Goal: Information Seeking & Learning: Learn about a topic

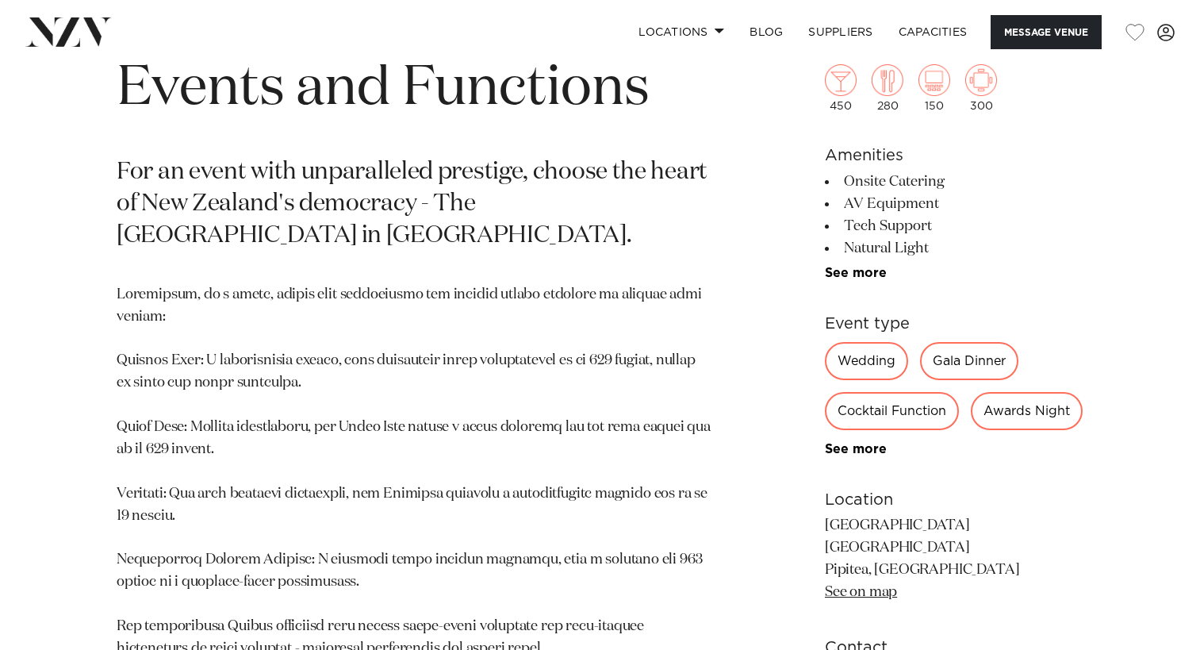
scroll to position [873, 0]
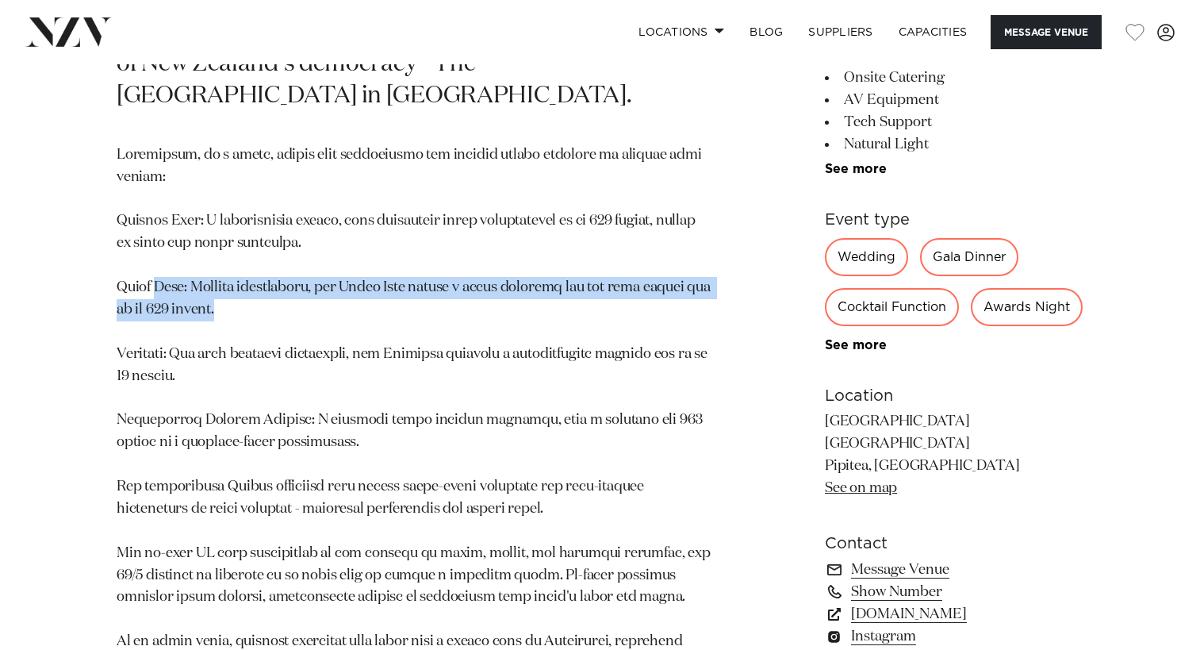
drag, startPoint x: 240, startPoint y: 304, endPoint x: 163, endPoint y: 293, distance: 76.8
click at [163, 293] on p at bounding box center [415, 442] width 596 height 597
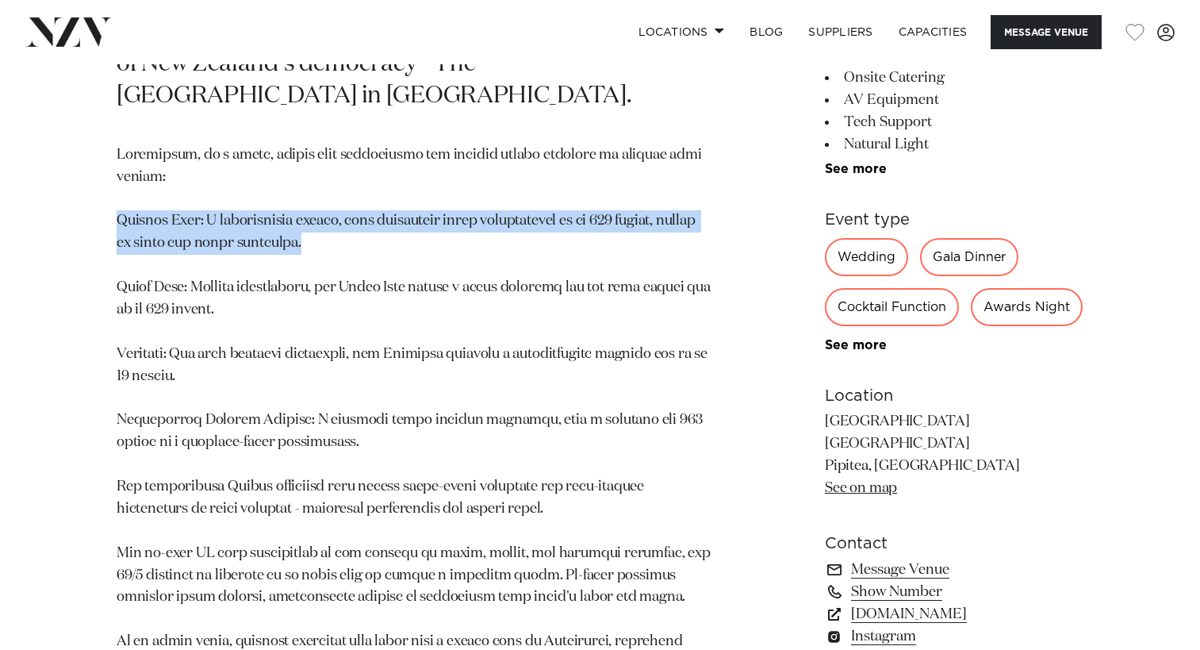
drag, startPoint x: 385, startPoint y: 244, endPoint x: 120, endPoint y: 217, distance: 266.2
click at [120, 217] on p at bounding box center [415, 442] width 596 height 597
click at [173, 232] on p at bounding box center [415, 442] width 596 height 597
drag, startPoint x: 123, startPoint y: 218, endPoint x: 374, endPoint y: 242, distance: 251.8
click at [374, 242] on p at bounding box center [415, 442] width 596 height 597
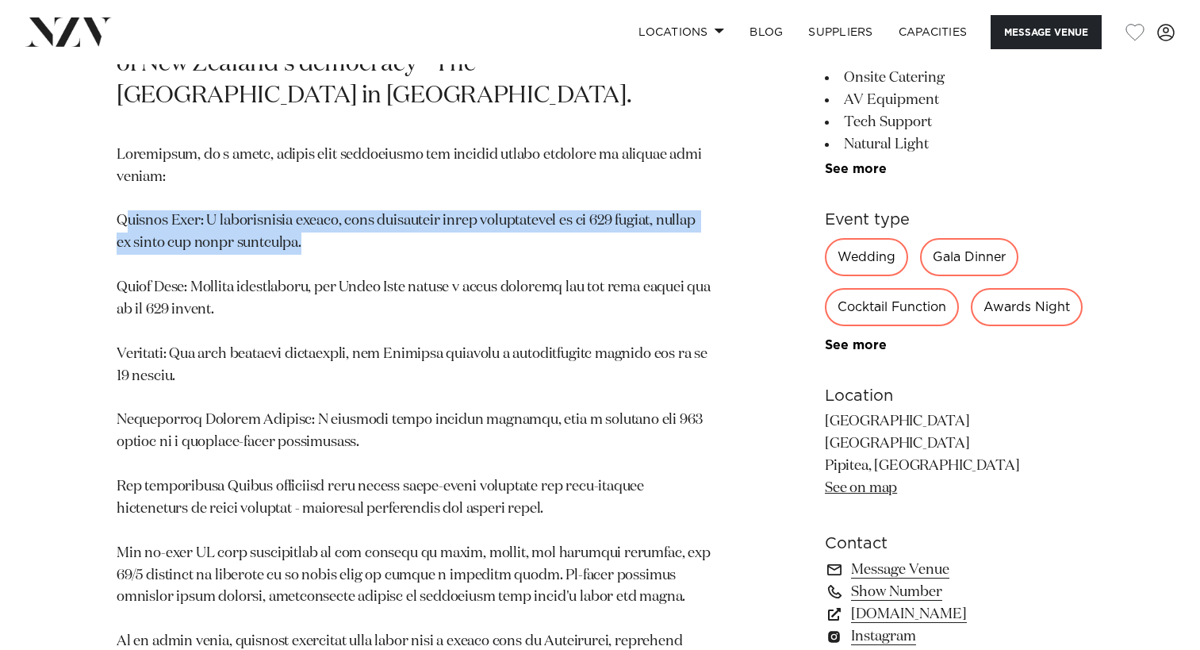
click at [374, 242] on p at bounding box center [415, 442] width 596 height 597
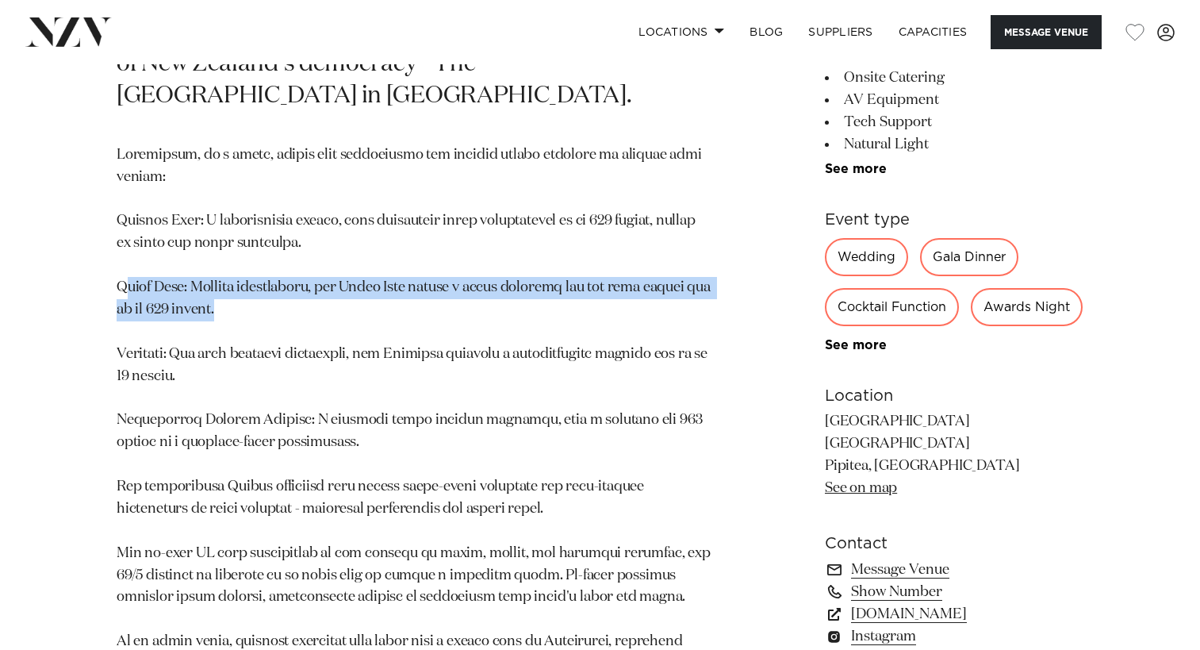
drag, startPoint x: 129, startPoint y: 286, endPoint x: 278, endPoint y: 308, distance: 150.8
click at [278, 308] on p at bounding box center [415, 442] width 596 height 597
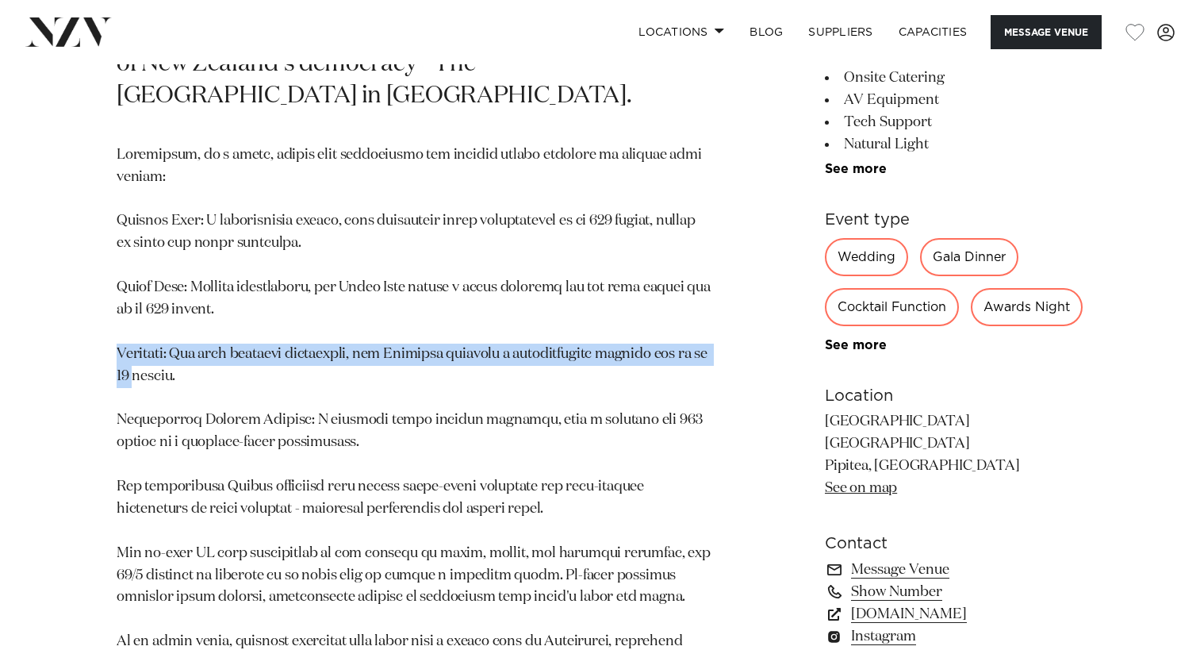
drag, startPoint x: 231, startPoint y: 361, endPoint x: 715, endPoint y: 365, distance: 484.7
click at [715, 365] on div "[PERSON_NAME] - Parliament Events and Functions For an event with unparalleled …" at bounding box center [600, 289] width 1175 height 942
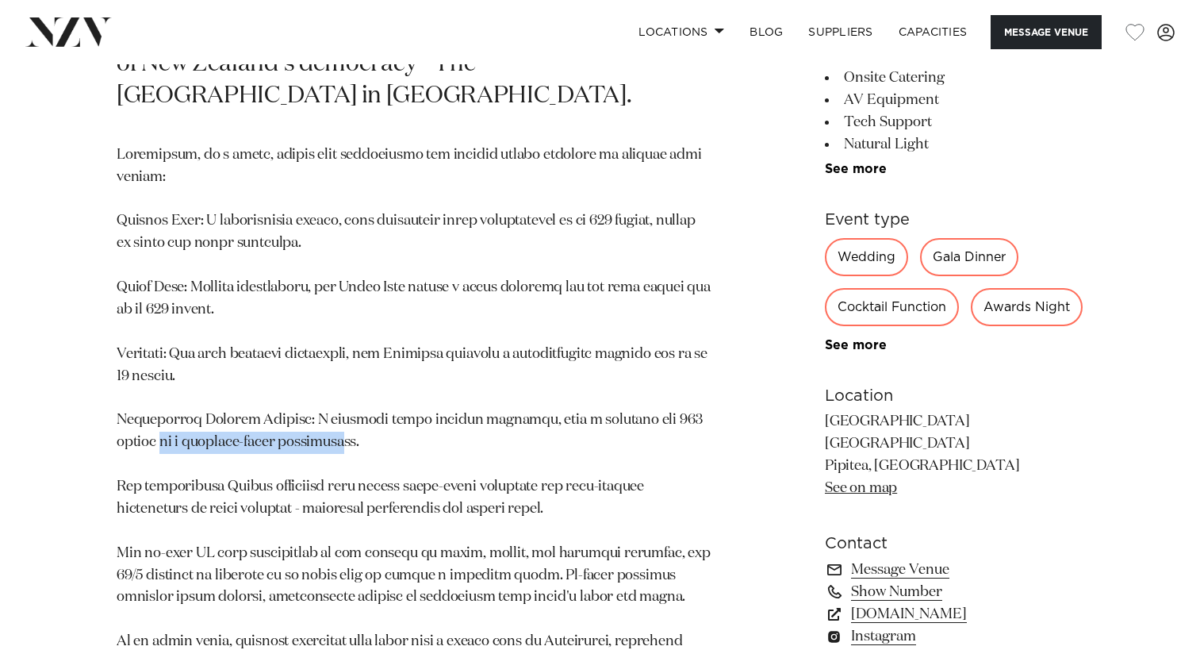
drag, startPoint x: 693, startPoint y: 432, endPoint x: 288, endPoint y: 437, distance: 405.4
click at [289, 438] on div "[PERSON_NAME] - Parliament Events and Functions For an event with unparalleled …" at bounding box center [600, 289] width 1175 height 942
click at [282, 435] on p at bounding box center [415, 442] width 596 height 597
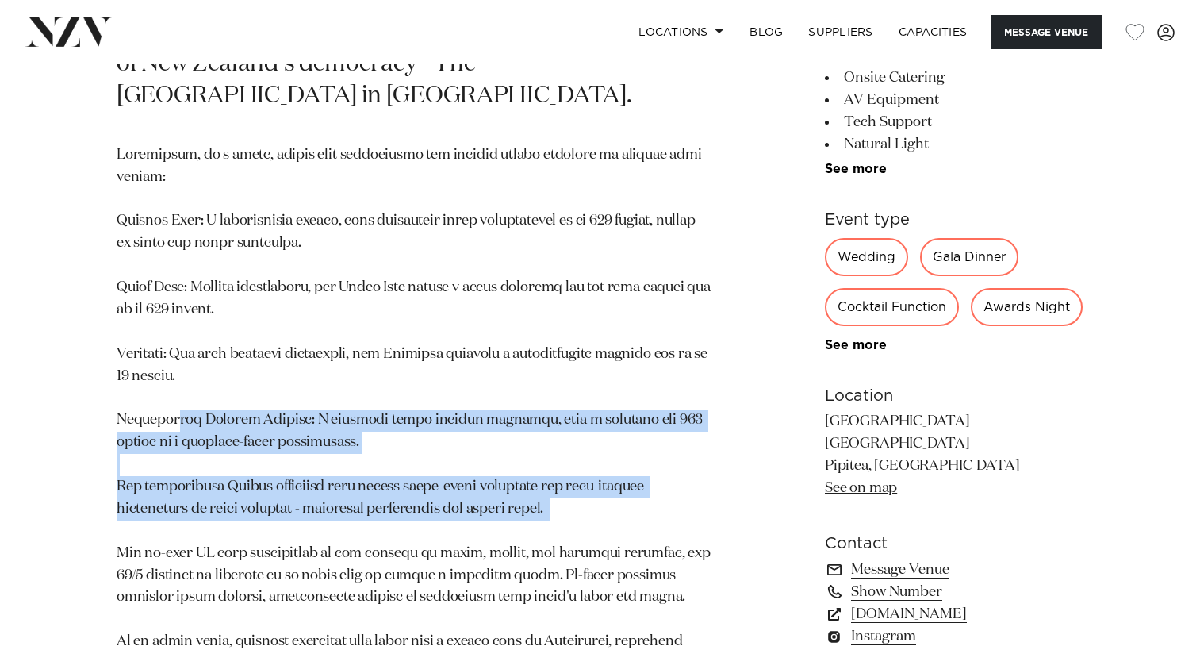
drag, startPoint x: 190, startPoint y: 437, endPoint x: 641, endPoint y: 528, distance: 459.7
click at [640, 528] on p at bounding box center [415, 442] width 596 height 597
click at [641, 528] on p at bounding box center [415, 442] width 596 height 597
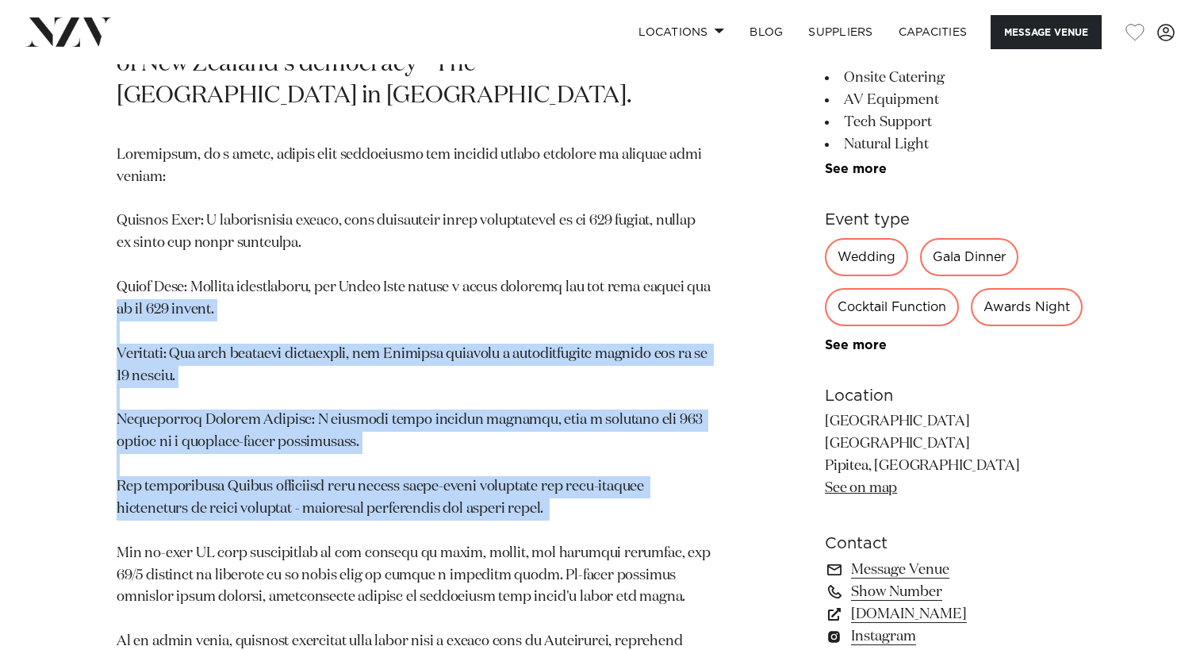
drag, startPoint x: 640, startPoint y: 528, endPoint x: 115, endPoint y: 294, distance: 574.9
click at [115, 294] on div "[PERSON_NAME] - Parliament Events and Functions For an event with unparalleled …" at bounding box center [600, 289] width 1175 height 942
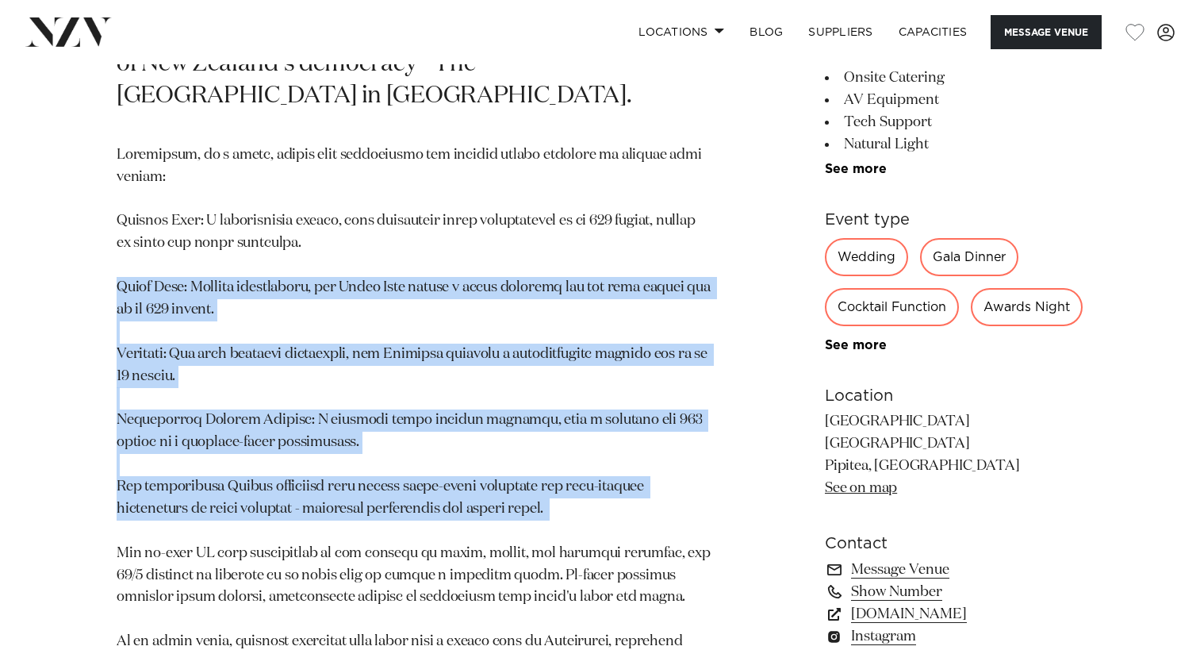
click at [115, 293] on div "[PERSON_NAME] - Parliament Events and Functions For an event with unparalleled …" at bounding box center [600, 289] width 1175 height 942
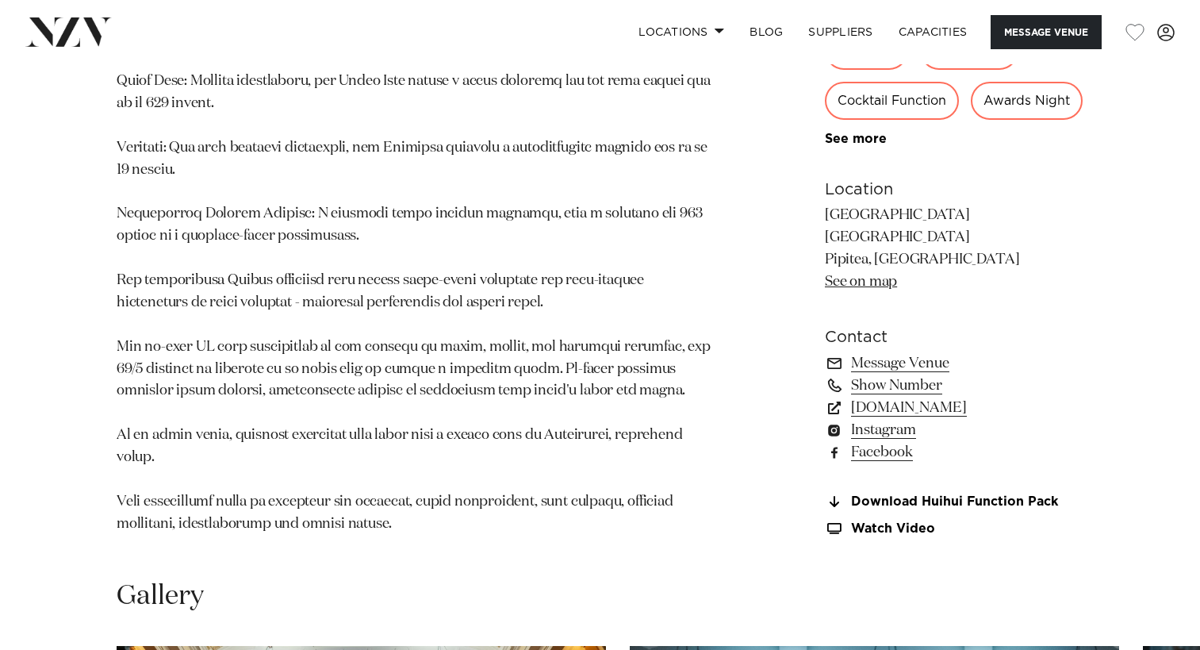
scroll to position [1110, 0]
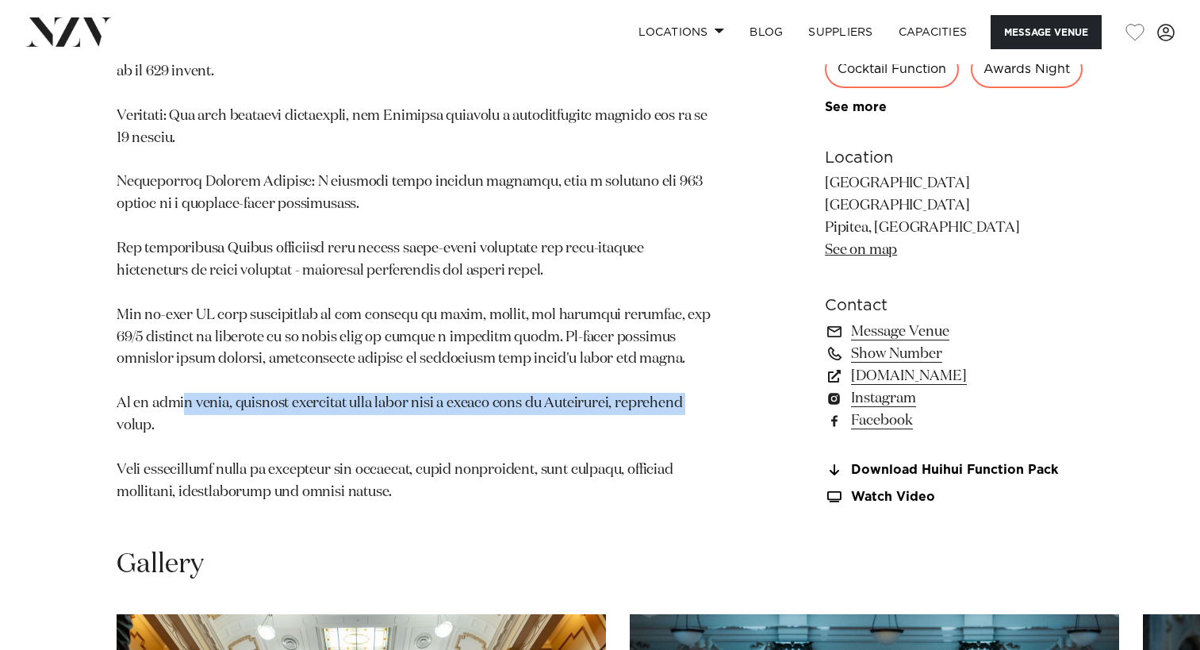
drag, startPoint x: 178, startPoint y: 397, endPoint x: 715, endPoint y: 405, distance: 537.1
click at [715, 405] on div "[PERSON_NAME] - Parliament Events and Functions For an event with unparalleled …" at bounding box center [600, 51] width 1175 height 942
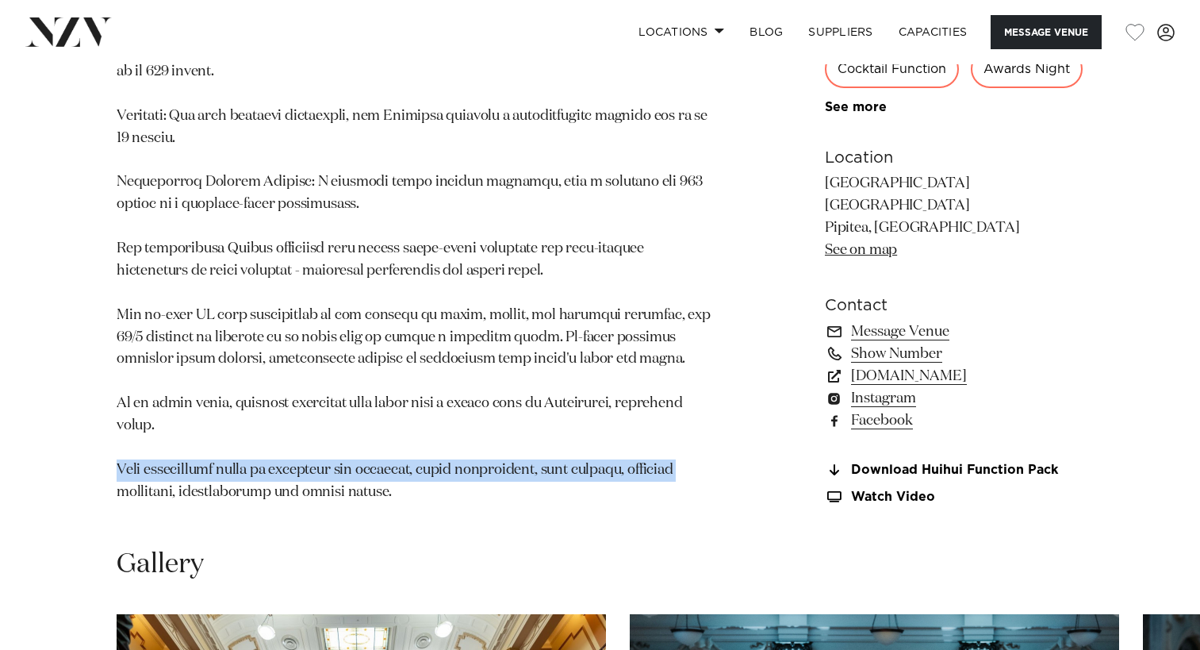
drag, startPoint x: 115, startPoint y: 469, endPoint x: 723, endPoint y: 481, distance: 608.5
click at [723, 480] on div "[PERSON_NAME] - Parliament Events and Functions For an event with unparalleled …" at bounding box center [600, 51] width 1175 height 942
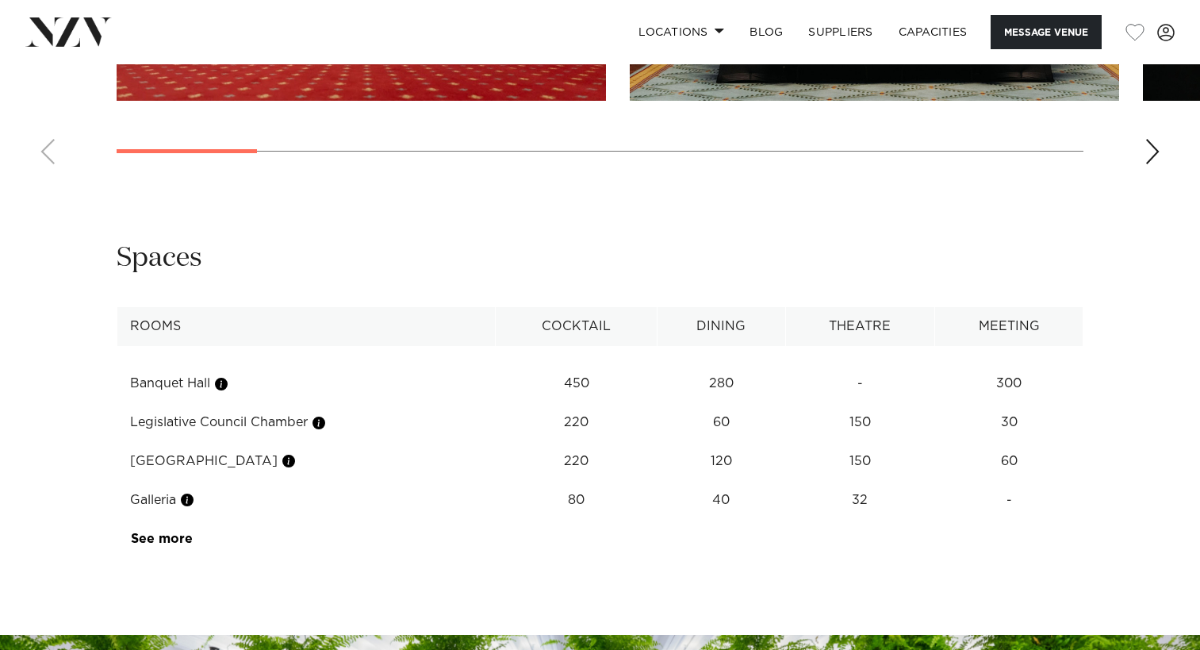
scroll to position [2062, 0]
